Goal: Navigation & Orientation: Understand site structure

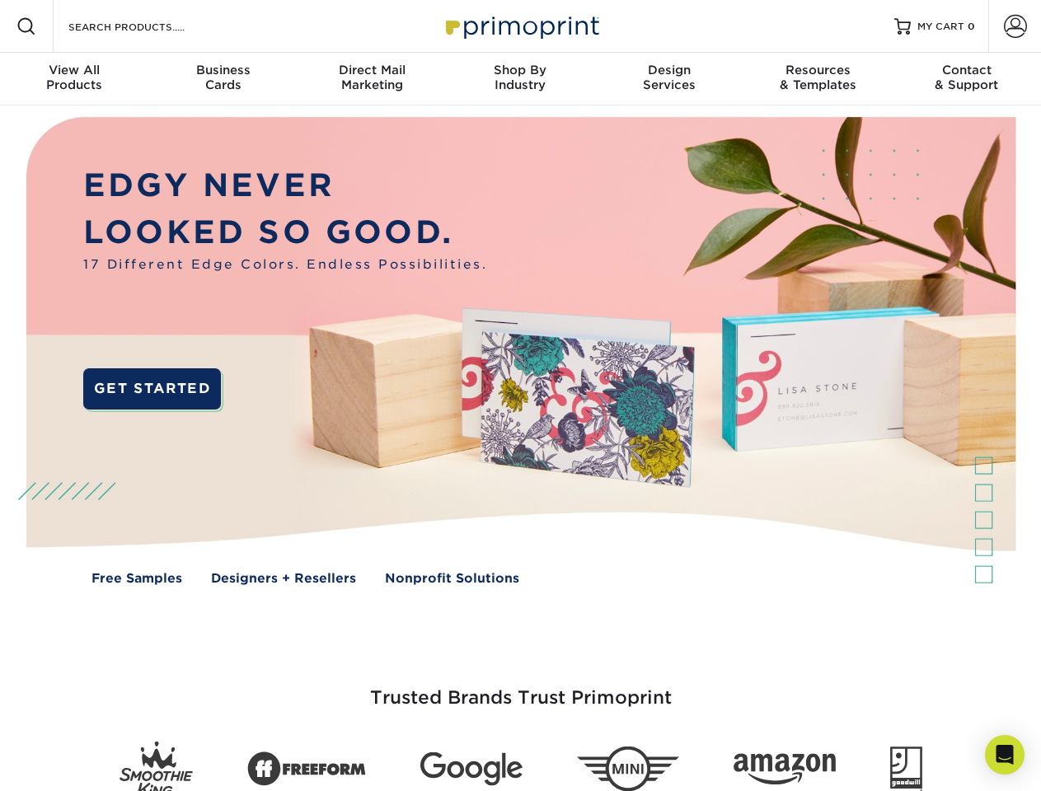
click at [520, 395] on img at bounding box center [520, 362] width 1030 height 515
click at [26, 26] on span at bounding box center [26, 26] width 20 height 20
click at [1014, 26] on span at bounding box center [1014, 26] width 23 height 23
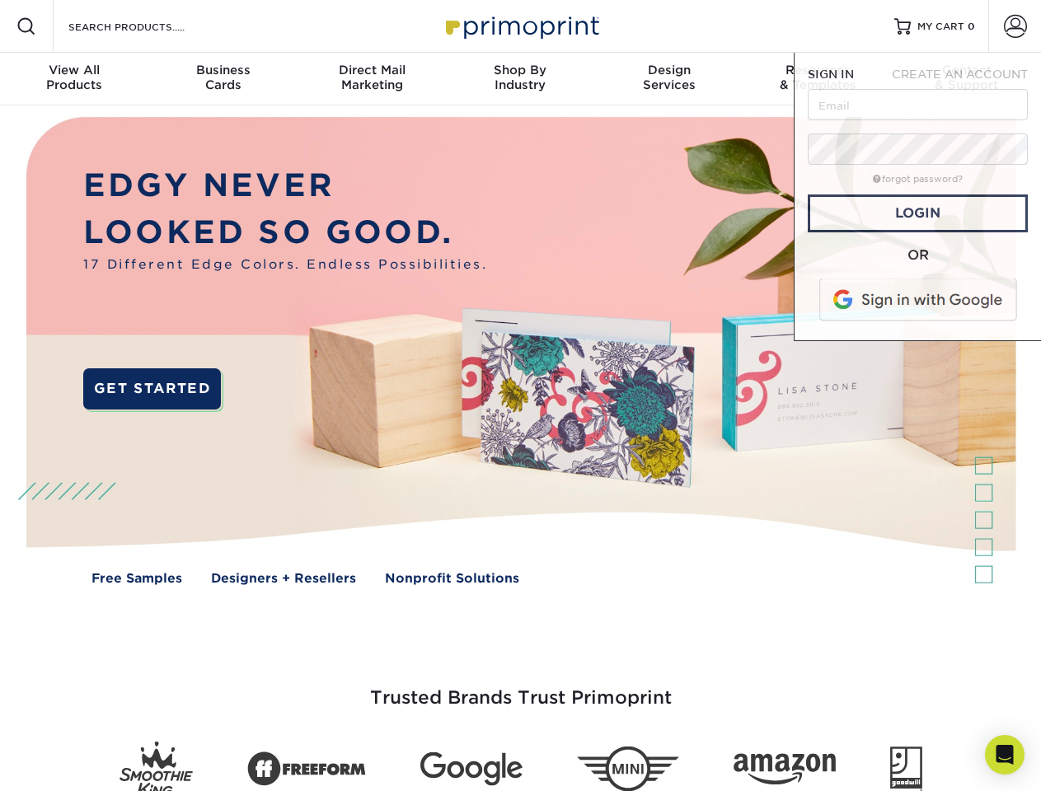
click at [74, 79] on div "View All Products" at bounding box center [74, 78] width 148 height 30
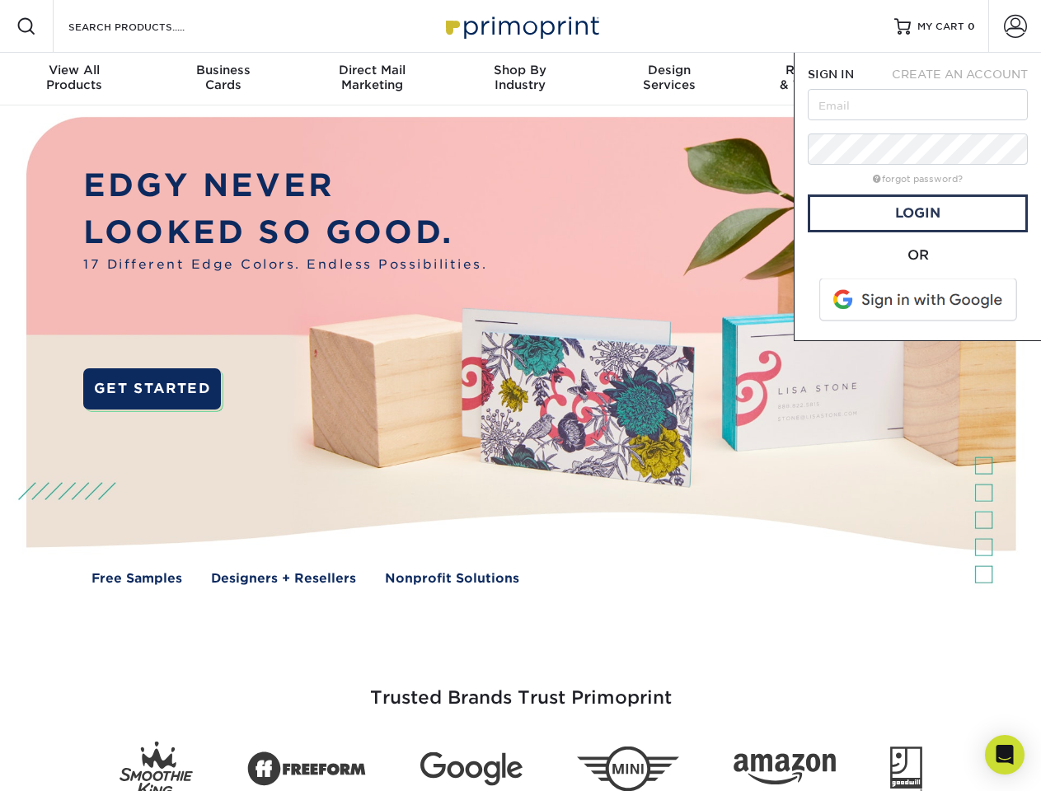
click at [222, 79] on div "Business Cards" at bounding box center [222, 78] width 148 height 30
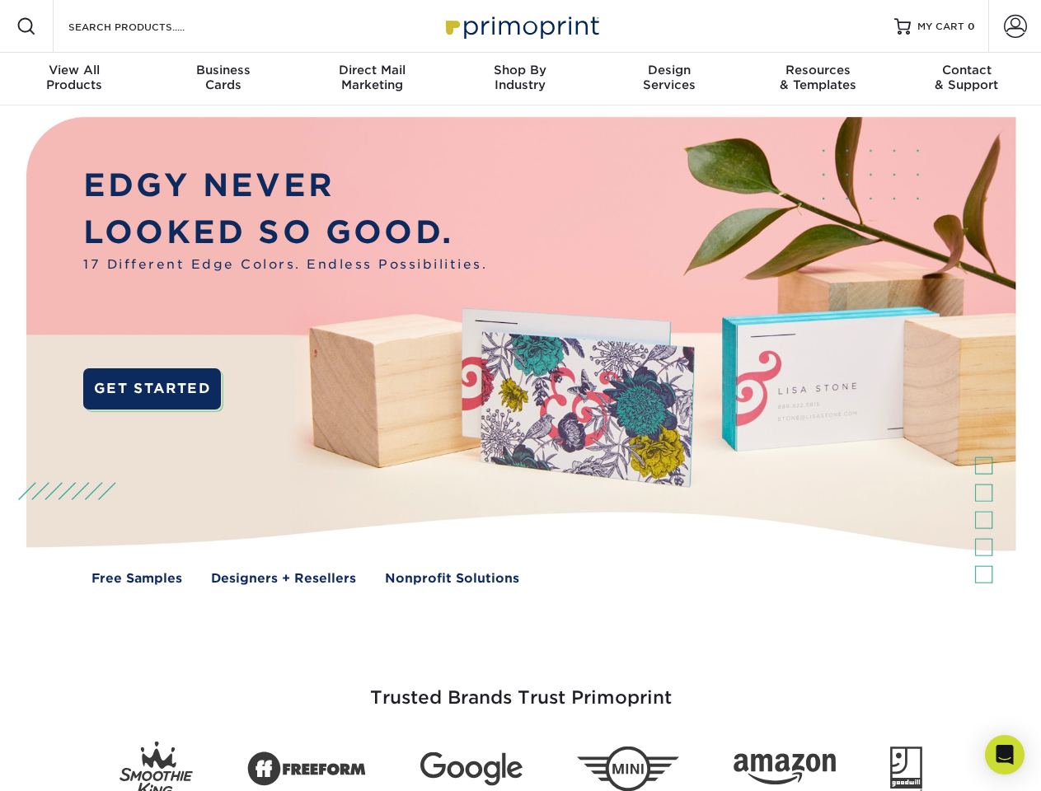
click at [372, 79] on div "Direct Mail Marketing" at bounding box center [371, 78] width 148 height 30
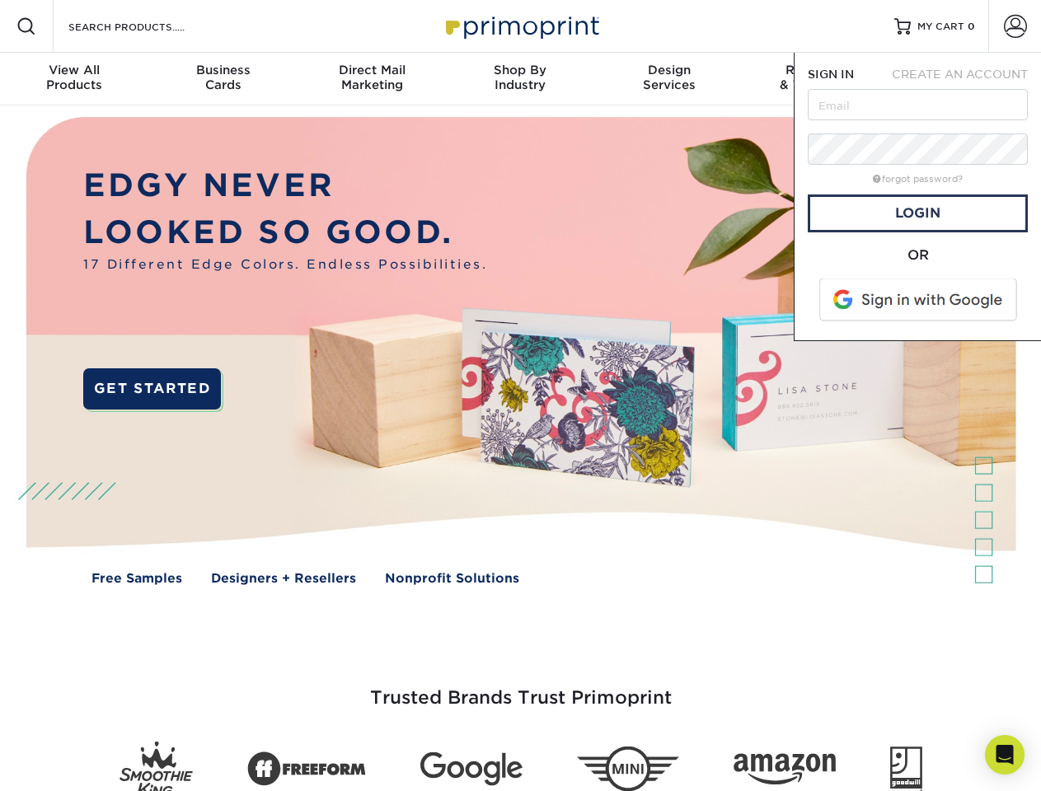
click at [520, 79] on div "Shop By Industry" at bounding box center [520, 78] width 148 height 30
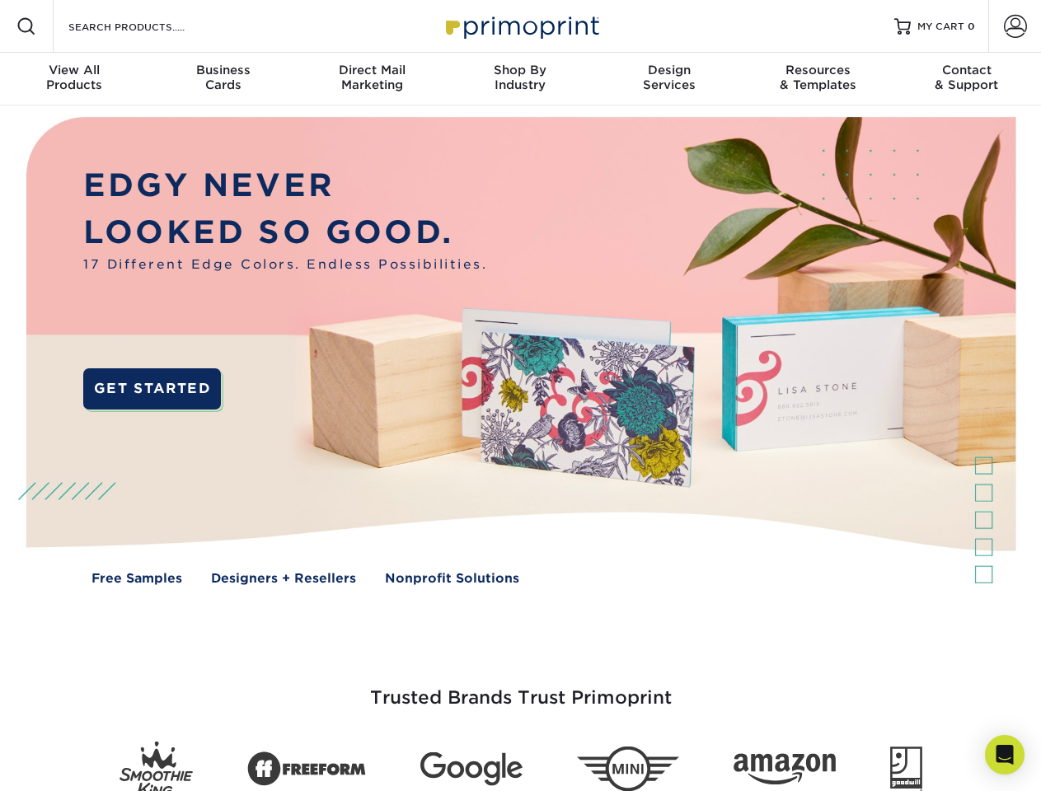
click at [669, 79] on div "Design Services" at bounding box center [669, 78] width 148 height 30
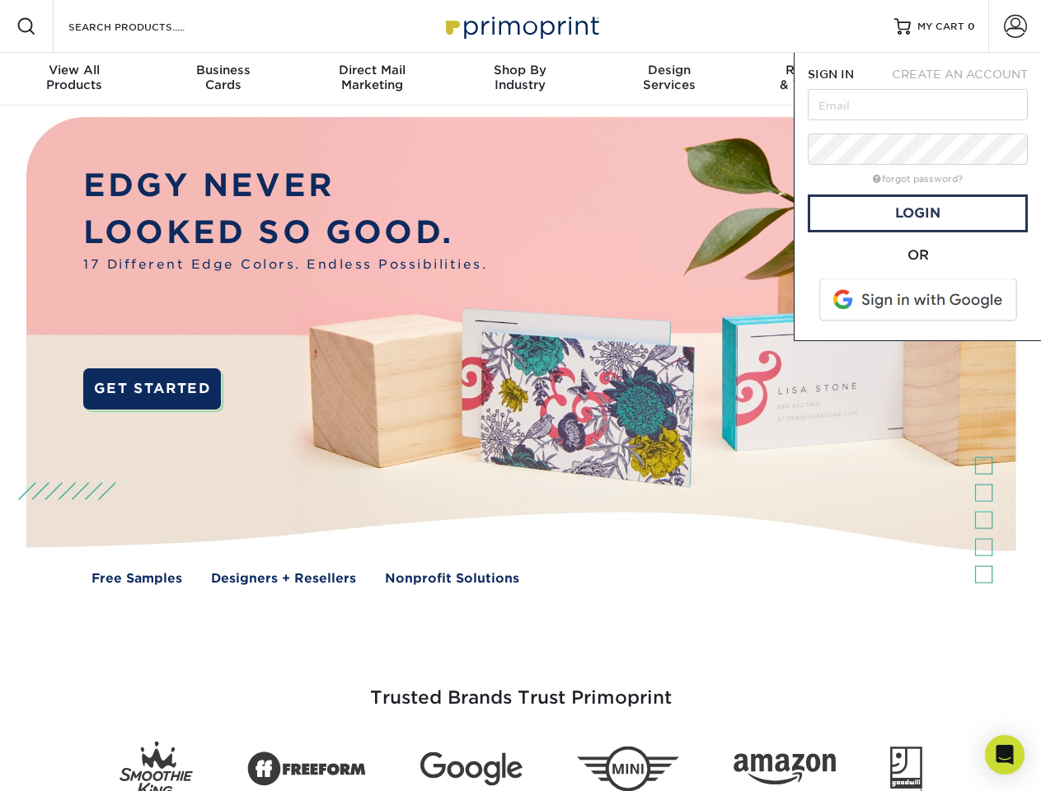
click at [817, 79] on span "SIGN IN" at bounding box center [830, 74] width 46 height 13
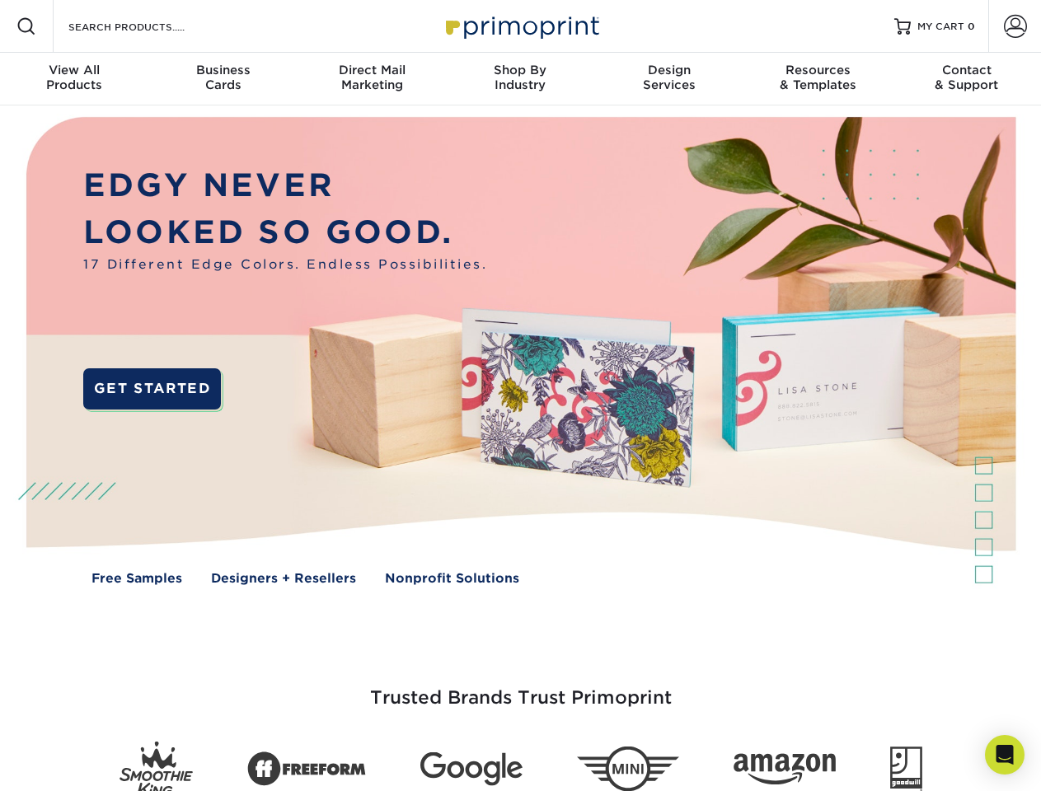
click at [966, 79] on div "Contact & Support" at bounding box center [966, 78] width 148 height 30
